Goal: Task Accomplishment & Management: Use online tool/utility

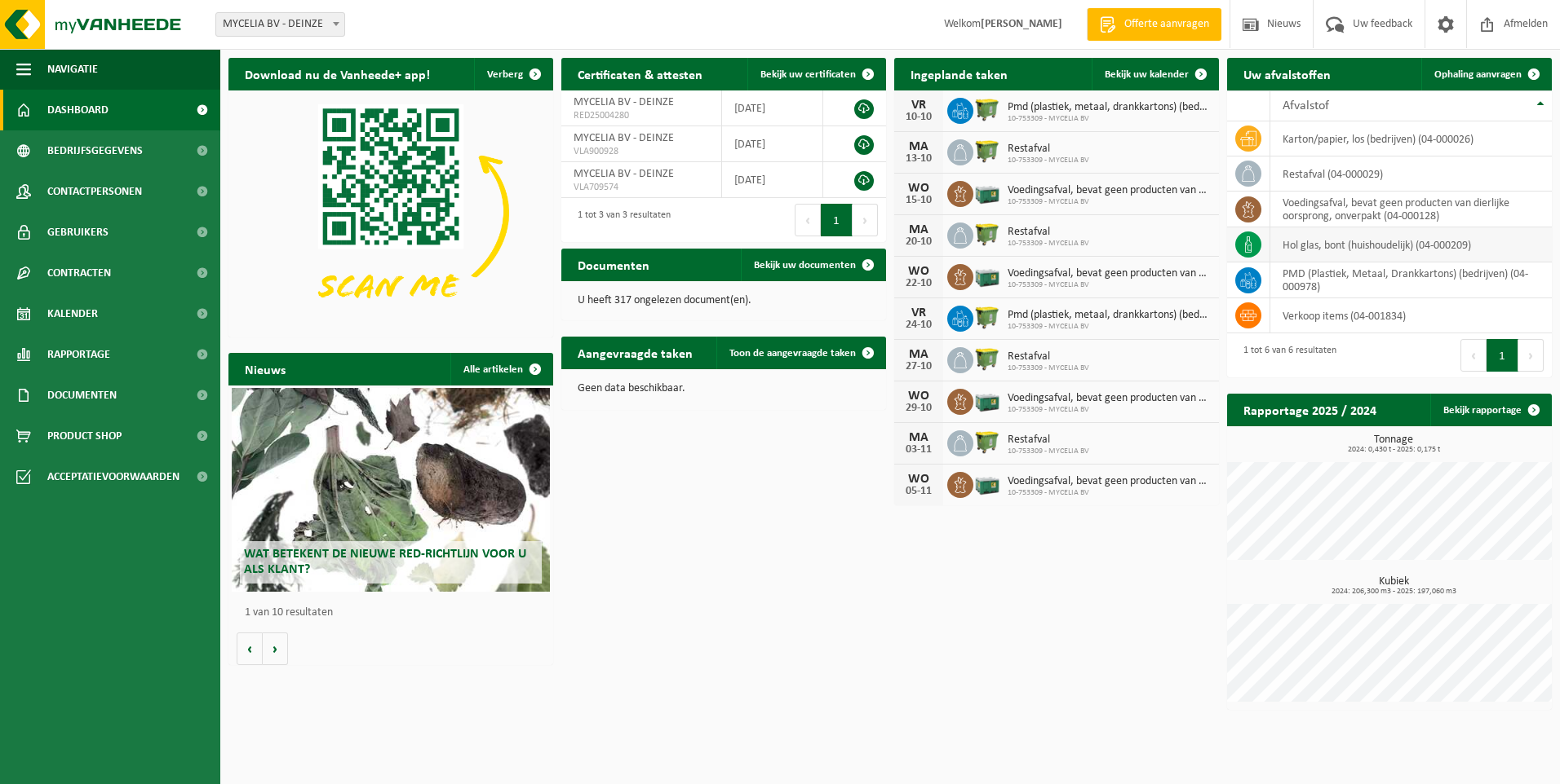
click at [1242, 242] on icon at bounding box center [1248, 244] width 16 height 16
click at [1472, 77] on span "Ophaling aanvragen" at bounding box center [1478, 75] width 87 height 11
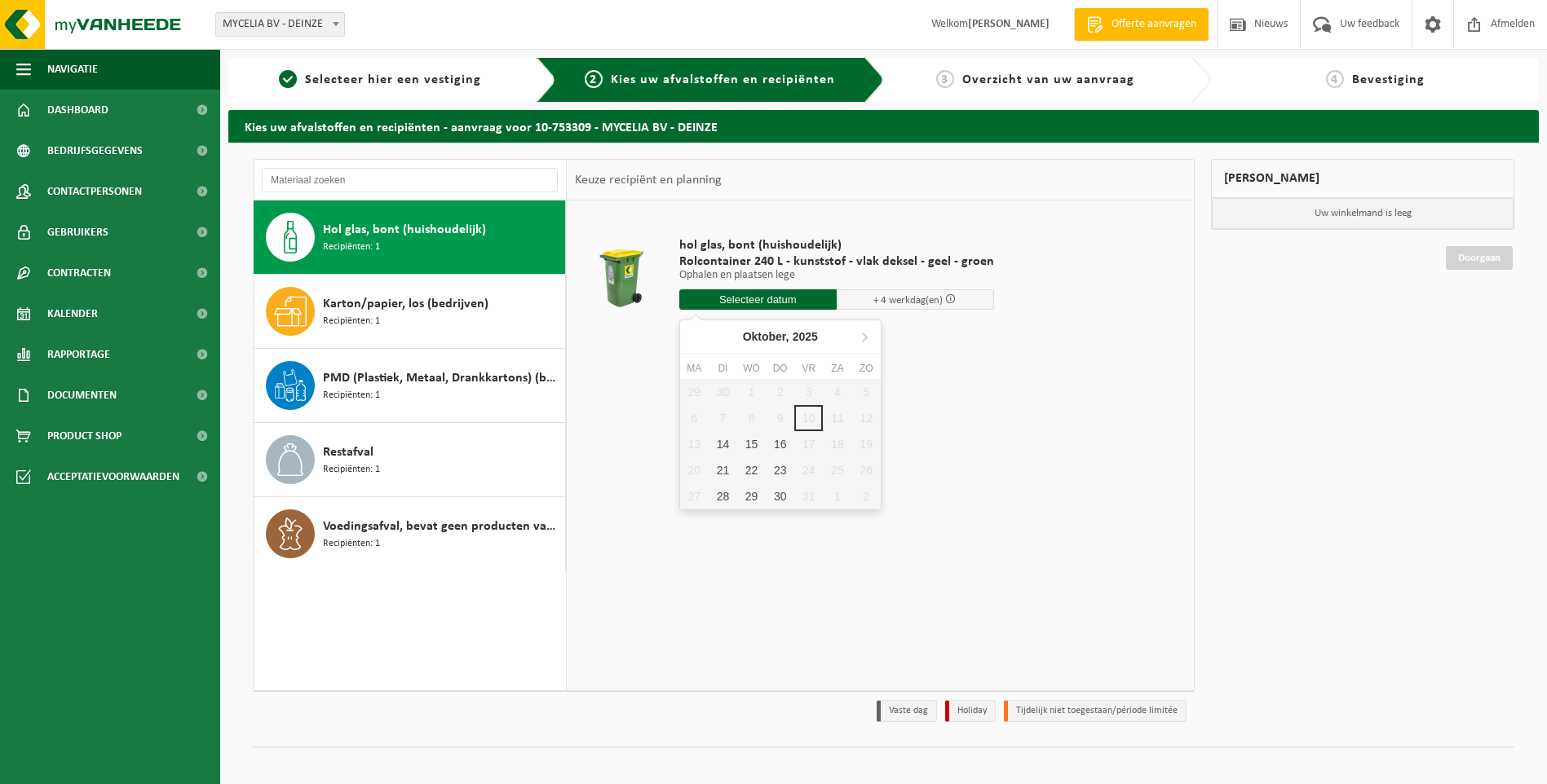
click at [742, 301] on input "text" at bounding box center [757, 300] width 157 height 20
click at [725, 447] on div "14" at bounding box center [723, 444] width 28 height 26
type input "Van 2025-10-14"
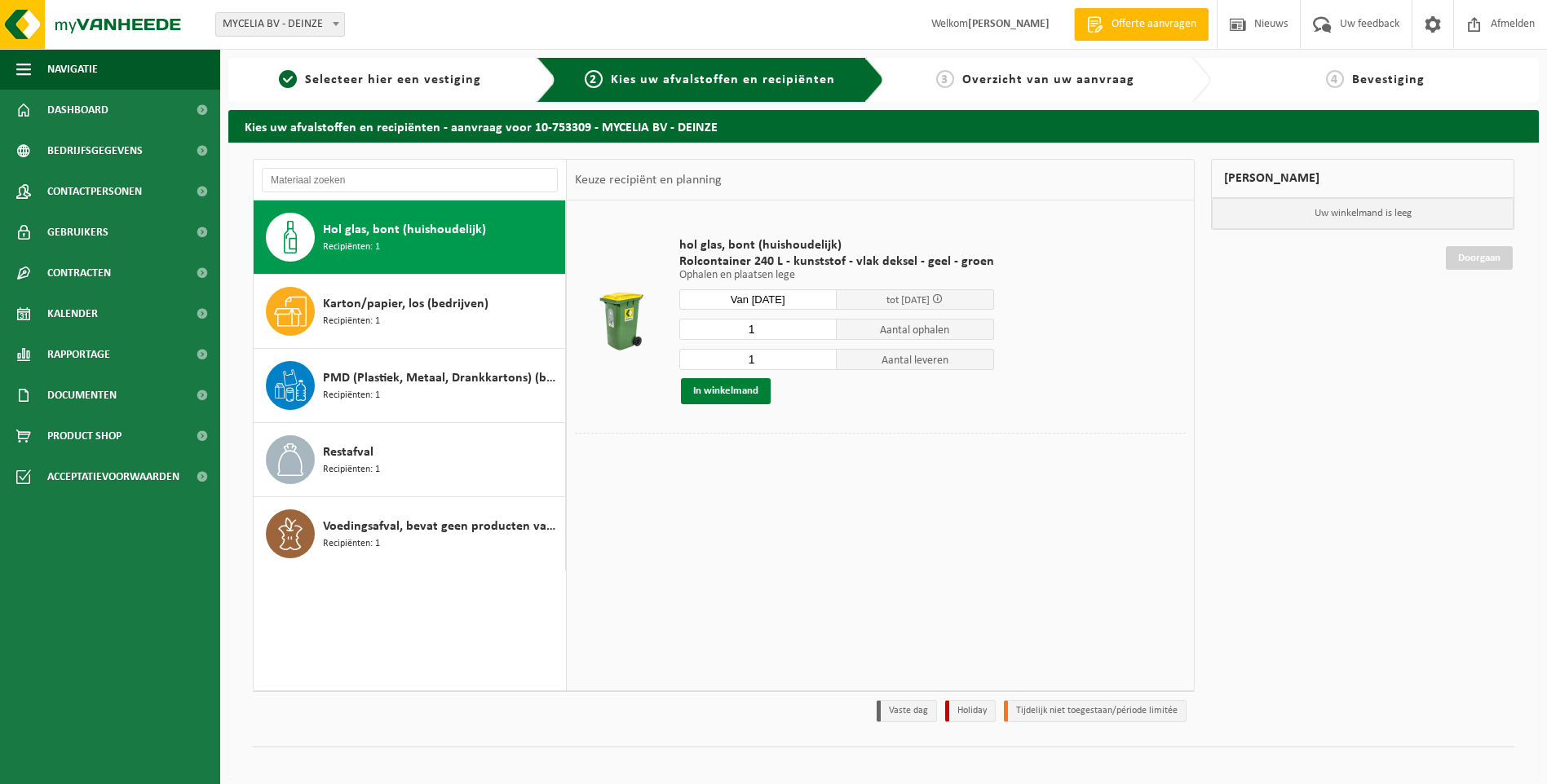
click at [728, 393] on button "In winkelmand" at bounding box center [725, 391] width 90 height 26
